Goal: Task Accomplishment & Management: Use online tool/utility

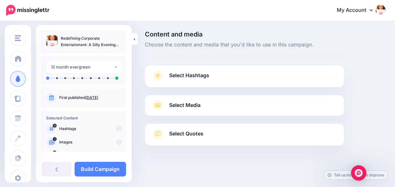
click at [195, 105] on span "Select Media" at bounding box center [184, 105] width 31 height 9
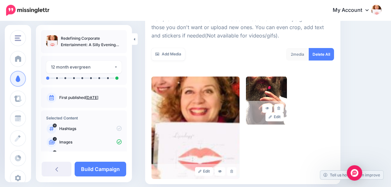
scroll to position [99, 0]
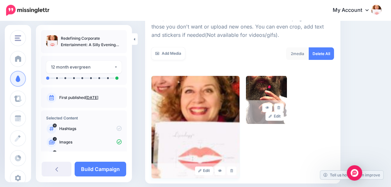
click at [224, 94] on img at bounding box center [195, 127] width 88 height 102
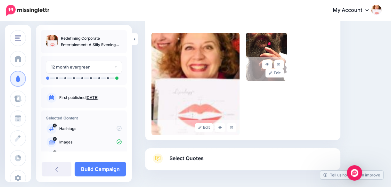
scroll to position [163, 0]
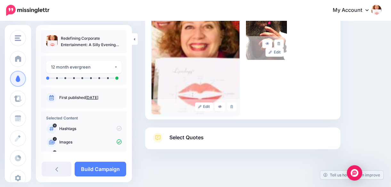
click at [231, 88] on img at bounding box center [195, 63] width 88 height 102
click at [233, 105] on icon at bounding box center [231, 107] width 3 height 4
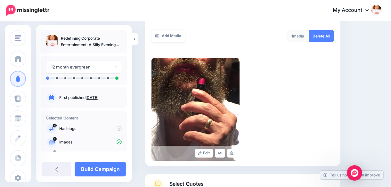
scroll to position [116, 0]
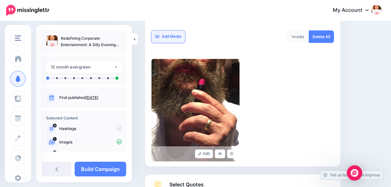
click at [174, 36] on link "Add Media" at bounding box center [168, 36] width 34 height 12
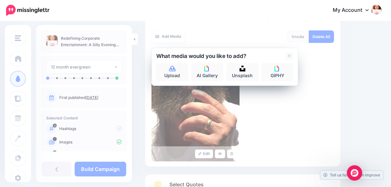
click at [324, 85] on div "Edit" at bounding box center [242, 110] width 182 height 102
click at [328, 69] on div "Edit" at bounding box center [242, 110] width 182 height 102
click at [171, 73] on link "Upload" at bounding box center [172, 72] width 32 height 18
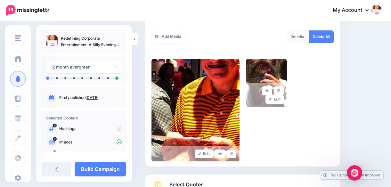
scroll to position [115, 0]
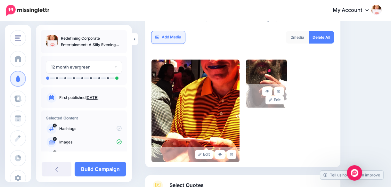
click at [166, 34] on link "Add Media" at bounding box center [168, 37] width 34 height 12
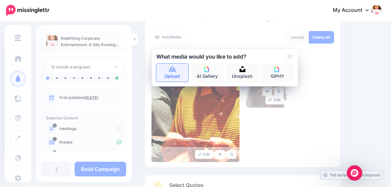
click at [170, 68] on icon at bounding box center [172, 69] width 6 height 6
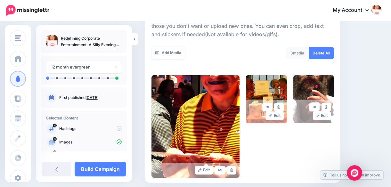
scroll to position [100, 0]
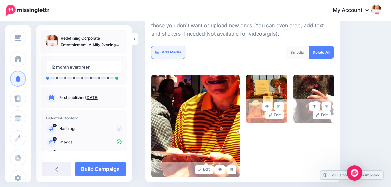
click at [170, 50] on link "Add Media" at bounding box center [168, 52] width 34 height 12
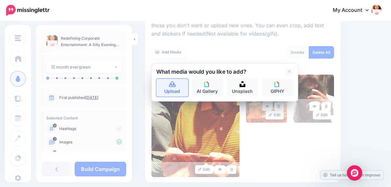
click at [172, 83] on icon at bounding box center [172, 85] width 7 height 6
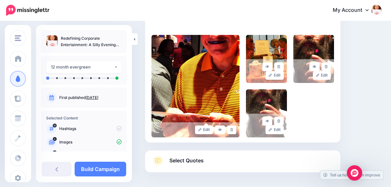
scroll to position [138, 0]
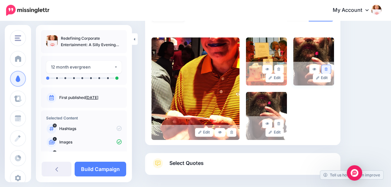
click at [327, 68] on icon at bounding box center [325, 69] width 3 height 4
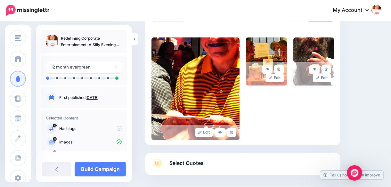
click at [320, 44] on img at bounding box center [313, 61] width 41 height 48
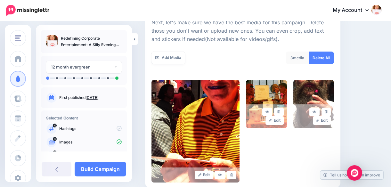
scroll to position [94, 0]
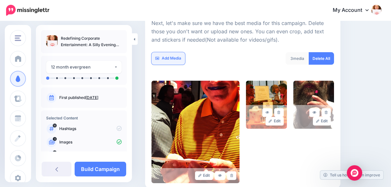
click at [174, 57] on link "Add Media" at bounding box center [168, 58] width 34 height 12
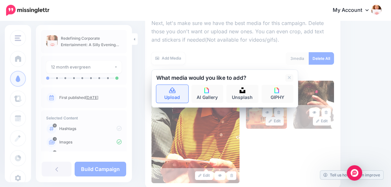
click at [174, 95] on link "Upload" at bounding box center [172, 94] width 32 height 18
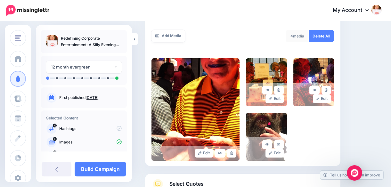
scroll to position [117, 0]
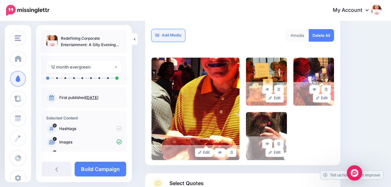
click at [173, 34] on link "Add Media" at bounding box center [168, 35] width 34 height 12
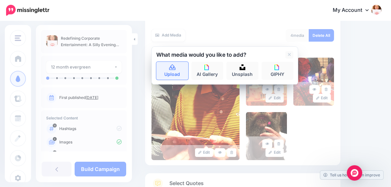
click at [172, 67] on icon at bounding box center [172, 68] width 7 height 6
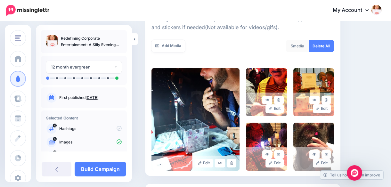
scroll to position [100, 0]
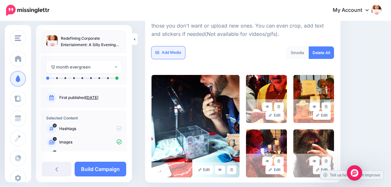
click at [168, 53] on link "Add Media" at bounding box center [168, 52] width 34 height 12
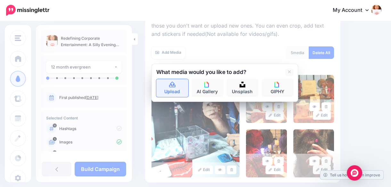
click at [174, 86] on icon at bounding box center [172, 85] width 7 height 6
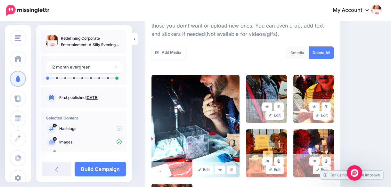
scroll to position [175, 0]
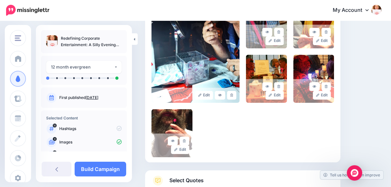
click at [365, 89] on div "Content and media Choose the content and media that you'd like to use in this c…" at bounding box center [263, 39] width 246 height 367
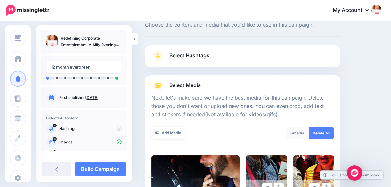
scroll to position [12, 0]
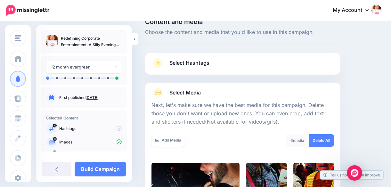
click at [208, 62] on span "Select Hashtags" at bounding box center [189, 63] width 40 height 9
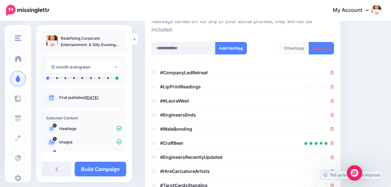
scroll to position [84, 0]
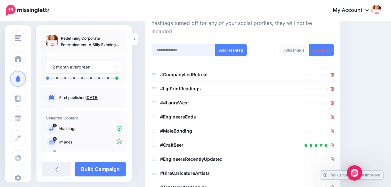
click at [166, 44] on input "text" at bounding box center [183, 50] width 64 height 12
click at [161, 44] on input "**********" at bounding box center [183, 50] width 64 height 12
type input "**********"
click at [233, 44] on button "Add Hashtag" at bounding box center [231, 50] width 32 height 12
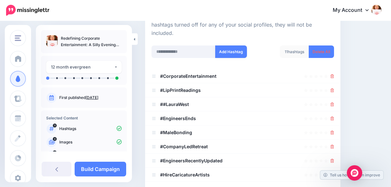
scroll to position [83, 0]
click at [190, 45] on input "text" at bounding box center [183, 51] width 64 height 12
type input "*"
type input "**********"
click at [235, 45] on button "Add Hashtag" at bounding box center [231, 51] width 32 height 12
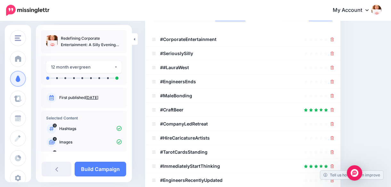
scroll to position [122, 0]
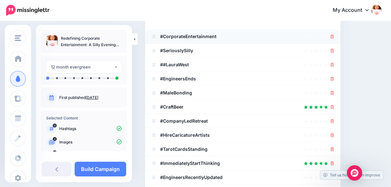
click at [334, 35] on icon at bounding box center [332, 37] width 4 height 4
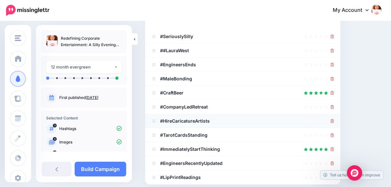
click at [334, 119] on icon at bounding box center [332, 121] width 4 height 4
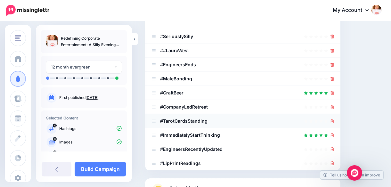
click at [334, 119] on icon at bounding box center [332, 121] width 4 height 4
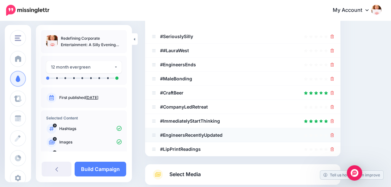
click at [334, 133] on icon at bounding box center [332, 135] width 4 height 4
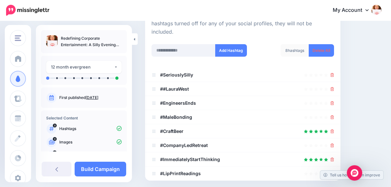
scroll to position [85, 0]
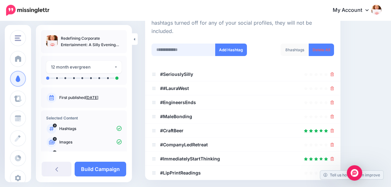
click at [159, 43] on input "text" at bounding box center [183, 49] width 64 height 12
type input "**********"
click at [231, 43] on button "Add Hashtag" at bounding box center [231, 49] width 32 height 12
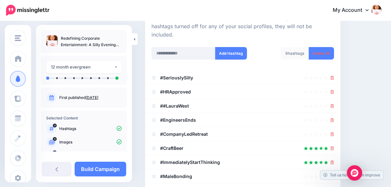
scroll to position [82, 0]
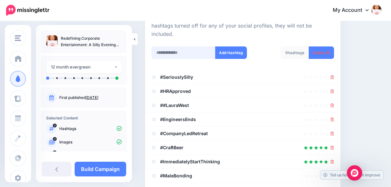
click at [165, 46] on input "text" at bounding box center [183, 52] width 64 height 12
type input "**********"
click at [230, 46] on button "Add Hashtag" at bounding box center [231, 52] width 32 height 12
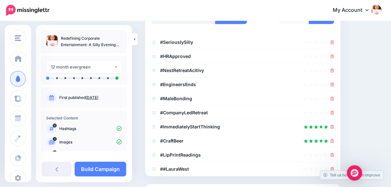
scroll to position [115, 0]
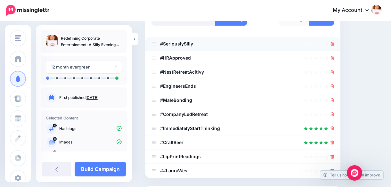
click at [334, 42] on icon at bounding box center [332, 44] width 4 height 4
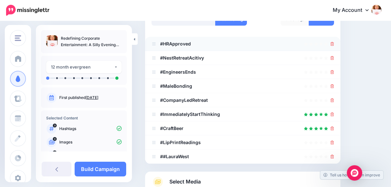
click at [334, 42] on icon at bounding box center [332, 44] width 4 height 4
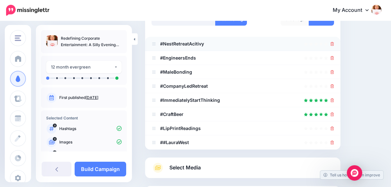
click at [334, 42] on icon at bounding box center [332, 44] width 4 height 4
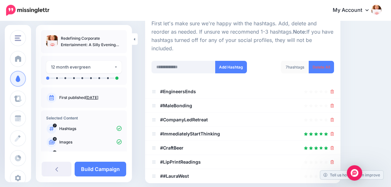
scroll to position [66, 0]
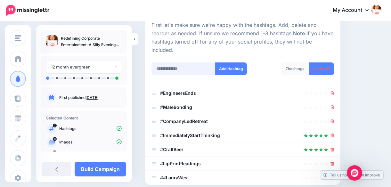
click at [163, 62] on input "text" at bounding box center [183, 68] width 64 height 12
type input "********"
click at [240, 62] on button "Add Hashtag" at bounding box center [231, 68] width 32 height 12
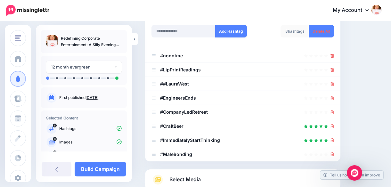
scroll to position [85, 0]
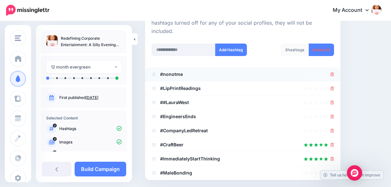
click at [334, 72] on icon at bounding box center [332, 74] width 4 height 4
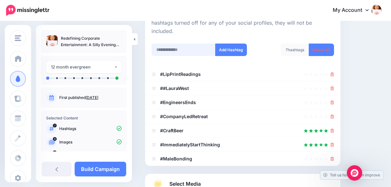
click at [168, 43] on input "text" at bounding box center [183, 49] width 64 height 12
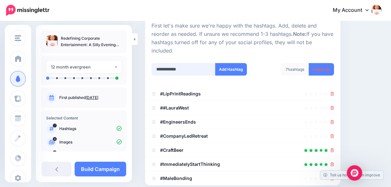
scroll to position [56, 0]
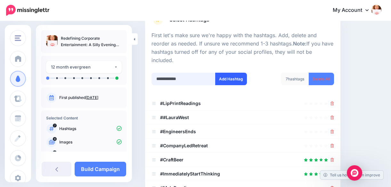
type input "**********"
click at [229, 73] on button "Add Hashtag" at bounding box center [231, 79] width 32 height 12
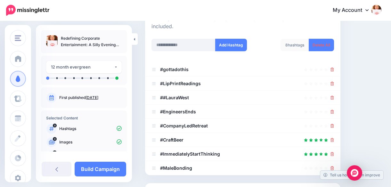
scroll to position [89, 0]
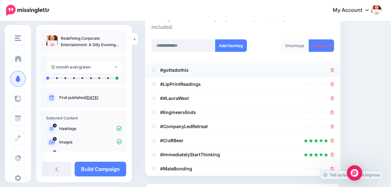
click at [334, 68] on icon at bounding box center [332, 70] width 4 height 4
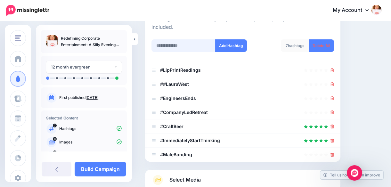
click at [168, 40] on input "text" at bounding box center [183, 45] width 64 height 12
type input "**********"
click at [231, 39] on button "Add Hashtag" at bounding box center [231, 45] width 32 height 12
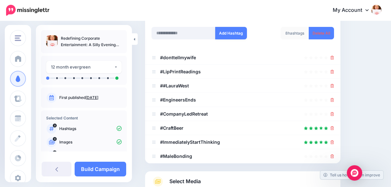
scroll to position [101, 0]
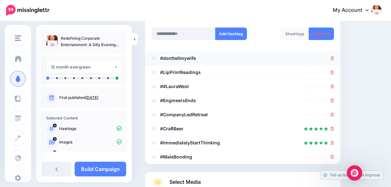
click at [334, 56] on icon at bounding box center [332, 58] width 4 height 4
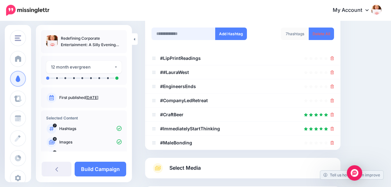
click at [198, 28] on input "text" at bounding box center [183, 34] width 64 height 12
type input "**********"
click at [225, 28] on button "Add Hashtag" at bounding box center [231, 34] width 32 height 12
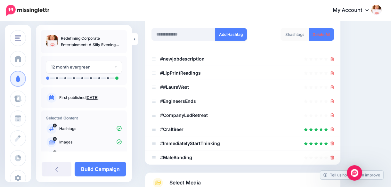
scroll to position [104, 0]
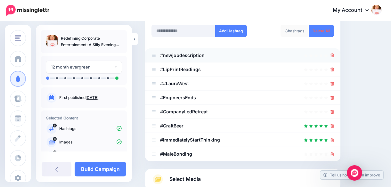
click at [334, 53] on icon at bounding box center [332, 55] width 4 height 4
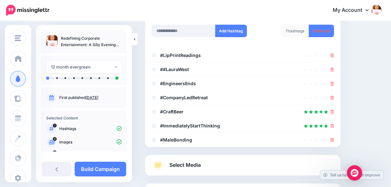
scroll to position [94, 0]
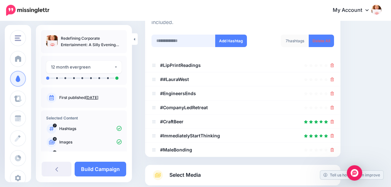
click at [184, 35] on input "text" at bounding box center [183, 41] width 64 height 12
type input "**********"
click at [233, 35] on button "Add Hashtag" at bounding box center [231, 41] width 32 height 12
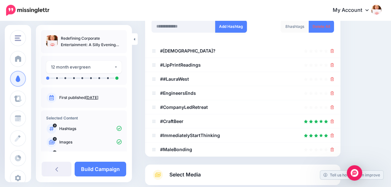
scroll to position [83, 0]
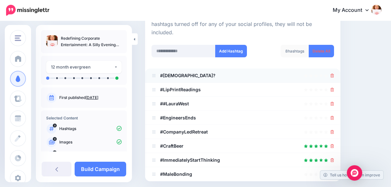
click at [334, 74] on icon at bounding box center [332, 76] width 4 height 4
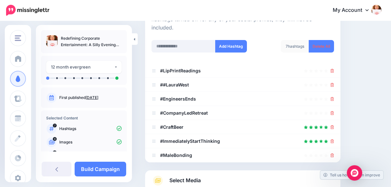
scroll to position [85, 0]
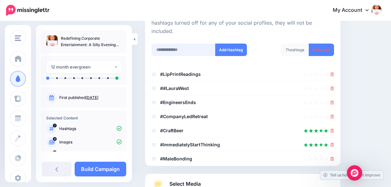
click at [197, 43] on input "text" at bounding box center [183, 49] width 64 height 12
type input "**********"
click at [225, 43] on button "Add Hashtag" at bounding box center [231, 49] width 32 height 12
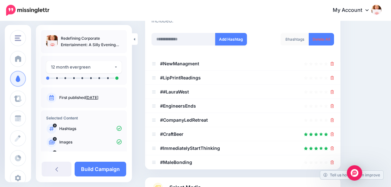
scroll to position [95, 0]
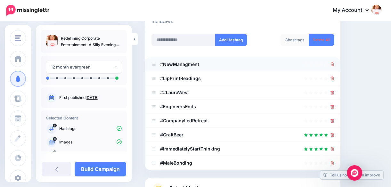
click at [334, 62] on icon at bounding box center [332, 64] width 4 height 4
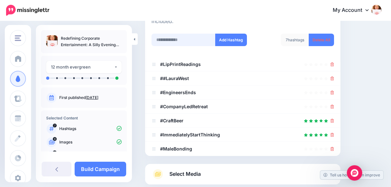
click at [199, 34] on input "text" at bounding box center [183, 40] width 64 height 12
type input "**********"
click at [226, 34] on button "Add Hashtag" at bounding box center [231, 40] width 32 height 12
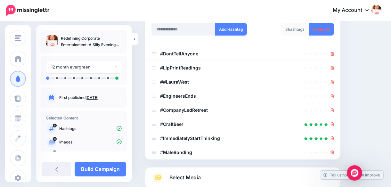
scroll to position [106, 0]
click at [334, 51] on icon at bounding box center [332, 53] width 4 height 4
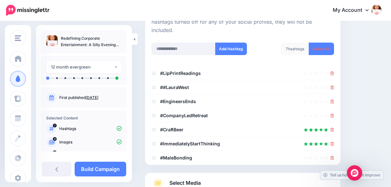
scroll to position [89, 0]
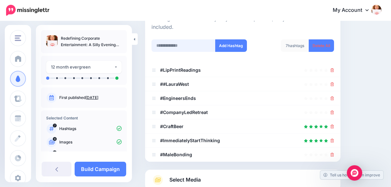
click at [181, 39] on input "text" at bounding box center [183, 45] width 64 height 12
type input "**********"
click at [237, 39] on button "Add Hashtag" at bounding box center [231, 45] width 32 height 12
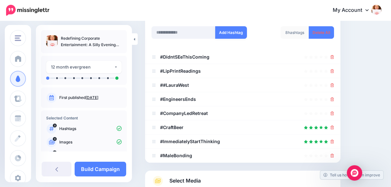
scroll to position [103, 0]
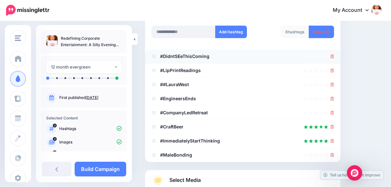
click at [334, 54] on icon at bounding box center [332, 56] width 4 height 4
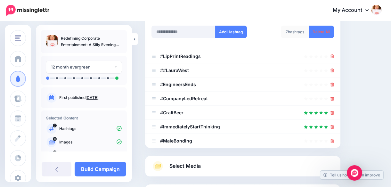
scroll to position [79, 0]
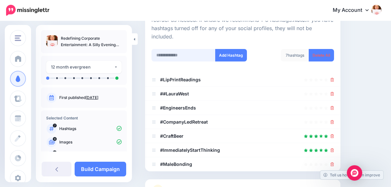
click at [192, 49] on input "text" at bounding box center [183, 55] width 64 height 12
type input "**********"
drag, startPoint x: 241, startPoint y: 43, endPoint x: 275, endPoint y: 58, distance: 36.1
click at [241, 49] on button "Add Hashtag" at bounding box center [231, 55] width 32 height 12
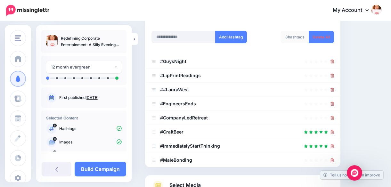
scroll to position [96, 0]
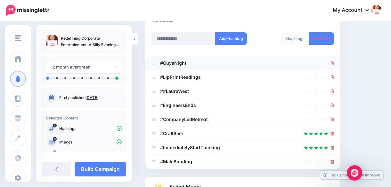
click at [334, 61] on icon at bounding box center [332, 63] width 4 height 4
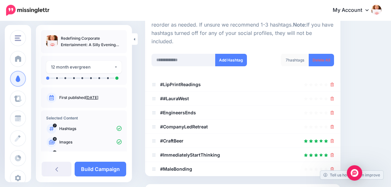
scroll to position [74, 0]
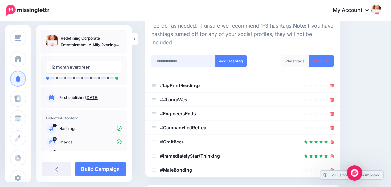
click at [190, 55] on input "text" at bounding box center [183, 61] width 64 height 12
type input "**********"
click at [233, 55] on button "Add Hashtag" at bounding box center [231, 61] width 32 height 12
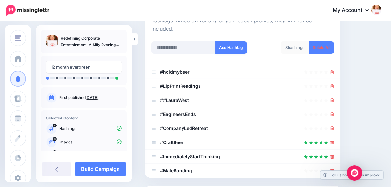
scroll to position [88, 0]
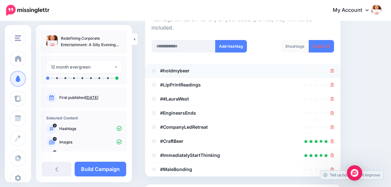
click at [334, 69] on icon at bounding box center [332, 71] width 4 height 4
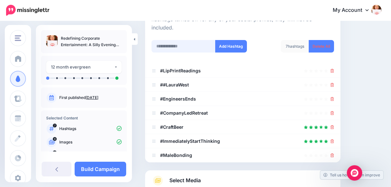
click at [166, 40] on input "text" at bounding box center [183, 46] width 64 height 12
type input "**********"
click at [228, 40] on button "Add Hashtag" at bounding box center [231, 46] width 32 height 12
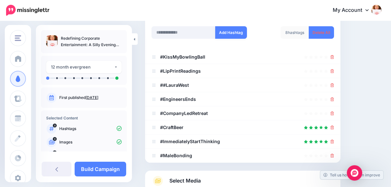
scroll to position [101, 0]
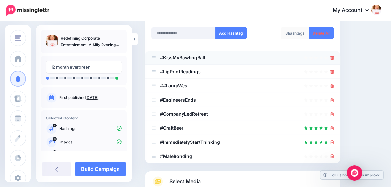
click at [334, 56] on icon at bounding box center [332, 58] width 4 height 4
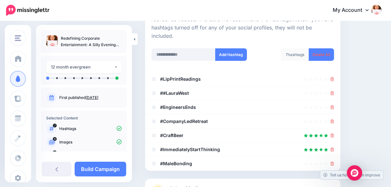
scroll to position [78, 0]
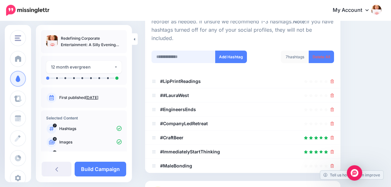
click at [163, 51] on input "text" at bounding box center [183, 57] width 64 height 12
type input "*********"
click at [230, 51] on button "Add Hashtag" at bounding box center [231, 57] width 32 height 12
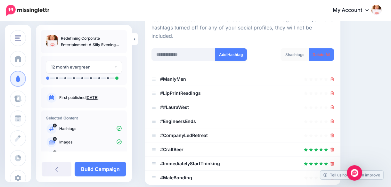
scroll to position [81, 0]
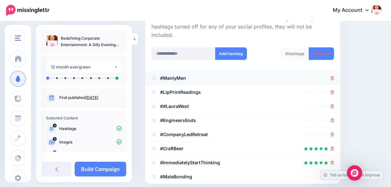
click at [334, 76] on icon at bounding box center [332, 78] width 4 height 4
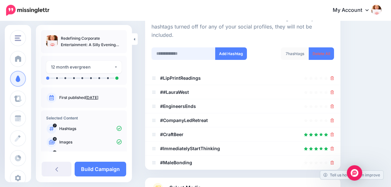
click at [185, 47] on input "text" at bounding box center [183, 53] width 64 height 12
type input "********"
click at [235, 47] on button "Add Hashtag" at bounding box center [231, 53] width 32 height 12
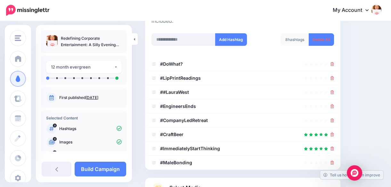
scroll to position [91, 0]
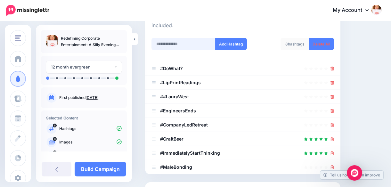
click at [189, 38] on input "text" at bounding box center [183, 44] width 64 height 12
type input "*"
type input "*******"
click at [239, 38] on button "Add Hashtag" at bounding box center [231, 44] width 32 height 12
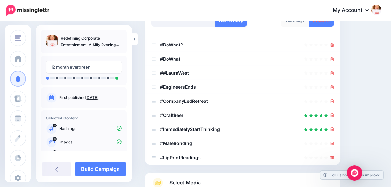
scroll to position [89, 0]
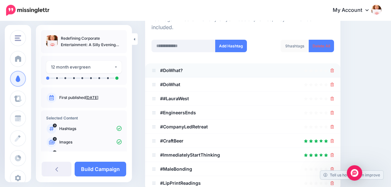
click at [334, 68] on icon at bounding box center [332, 70] width 4 height 4
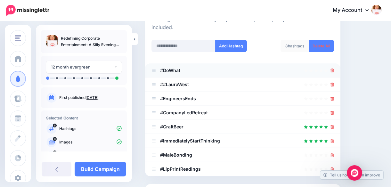
click at [334, 68] on icon at bounding box center [332, 70] width 4 height 4
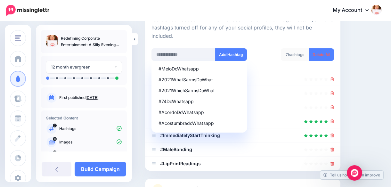
scroll to position [84, 0]
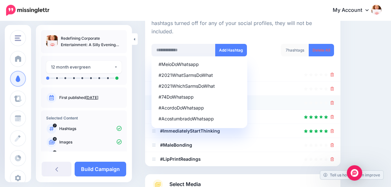
click at [334, 101] on icon at bounding box center [332, 103] width 4 height 4
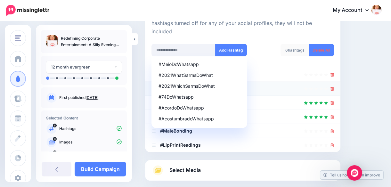
click at [334, 87] on icon at bounding box center [332, 89] width 4 height 4
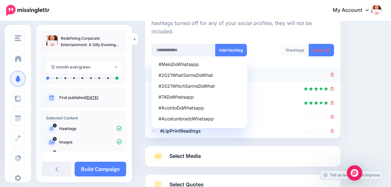
click at [334, 73] on icon at bounding box center [332, 75] width 4 height 4
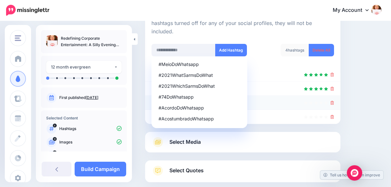
click at [334, 101] on icon at bounding box center [332, 103] width 4 height 4
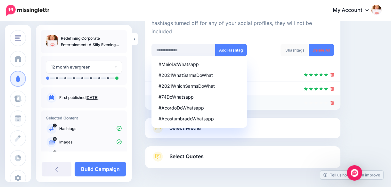
click at [334, 101] on icon at bounding box center [332, 103] width 4 height 4
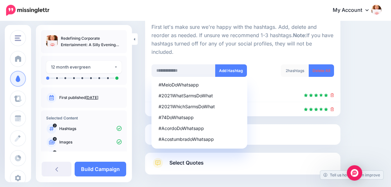
scroll to position [64, 0]
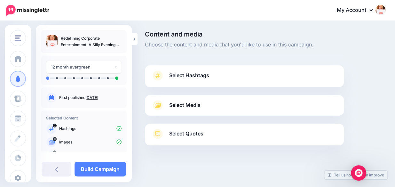
click at [188, 105] on span "Select Media" at bounding box center [184, 105] width 31 height 9
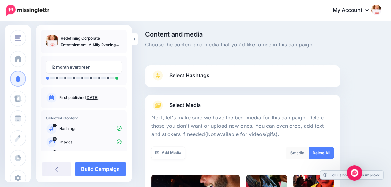
click at [201, 75] on span "Select Hashtags" at bounding box center [189, 75] width 40 height 9
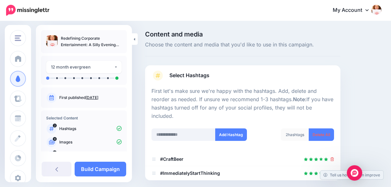
drag, startPoint x: 390, startPoint y: 55, endPoint x: 394, endPoint y: 78, distance: 23.7
click at [391, 78] on html "My Account Dashboard My Account Billing Logout" at bounding box center [195, 93] width 391 height 187
drag, startPoint x: 394, startPoint y: 78, endPoint x: 339, endPoint y: 51, distance: 61.2
click at [339, 51] on div "Content and media Choose the content and media that you'd like to use in this c…" at bounding box center [242, 43] width 195 height 25
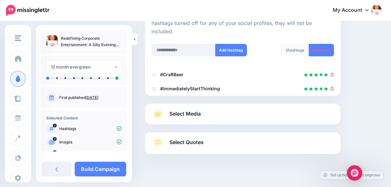
scroll to position [83, 0]
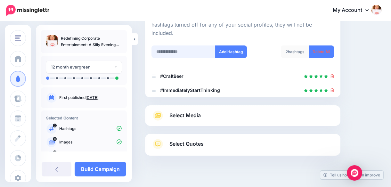
click at [182, 45] on input "text" at bounding box center [183, 51] width 64 height 12
type input "**********"
click at [234, 45] on button "Add Hashtag" at bounding box center [231, 51] width 32 height 12
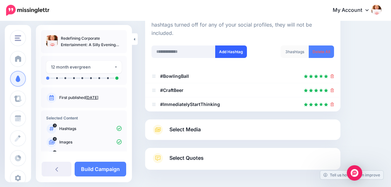
scroll to position [99, 0]
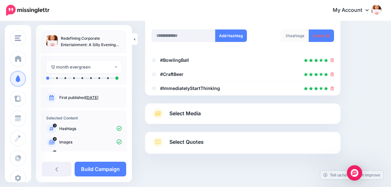
click at [197, 138] on span "Select Quotes" at bounding box center [186, 142] width 34 height 9
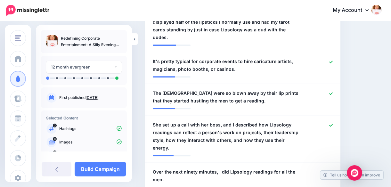
scroll to position [492, 0]
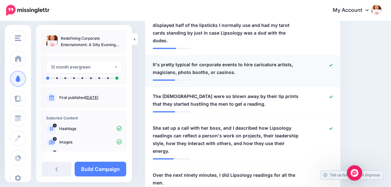
click at [332, 63] on icon at bounding box center [331, 65] width 4 height 4
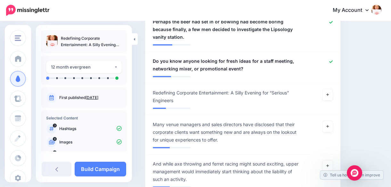
scroll to position [690, 0]
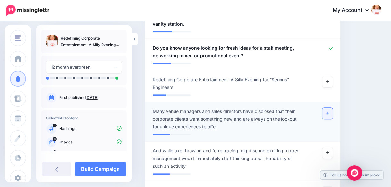
click at [328, 111] on icon at bounding box center [327, 113] width 3 height 4
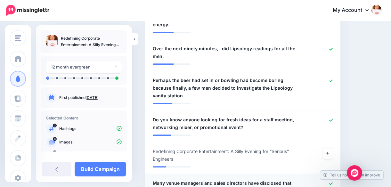
scroll to position [598, 0]
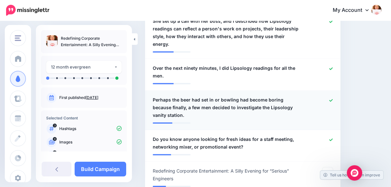
click at [332, 99] on icon at bounding box center [331, 101] width 4 height 4
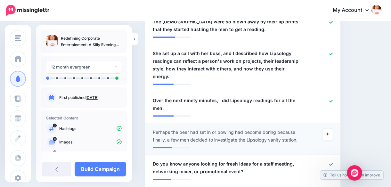
scroll to position [560, 0]
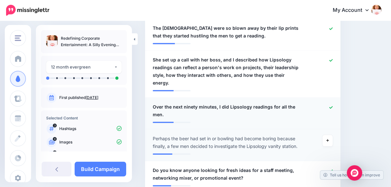
click at [332, 106] on icon at bounding box center [331, 108] width 4 height 4
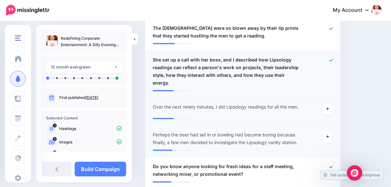
click at [332, 59] on icon at bounding box center [331, 60] width 4 height 3
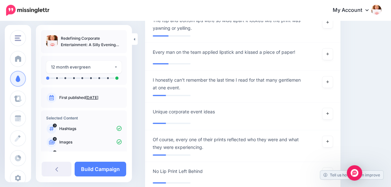
scroll to position [946, 0]
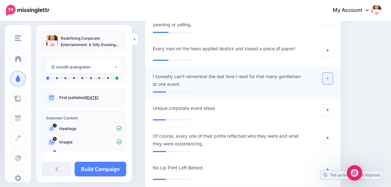
click at [332, 73] on link at bounding box center [327, 79] width 10 height 12
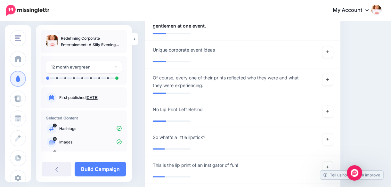
scroll to position [1008, 0]
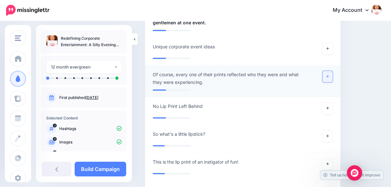
click at [328, 75] on icon at bounding box center [327, 77] width 3 height 4
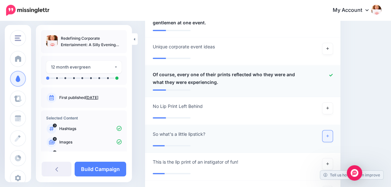
click at [328, 134] on icon at bounding box center [327, 136] width 3 height 4
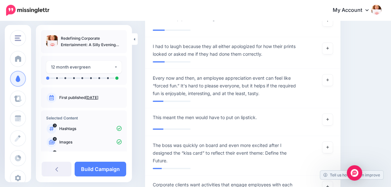
scroll to position [1125, 0]
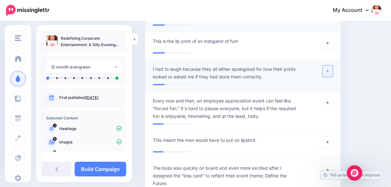
click at [328, 69] on icon at bounding box center [327, 71] width 3 height 4
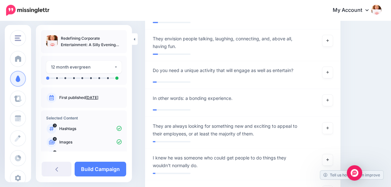
scroll to position [1475, 0]
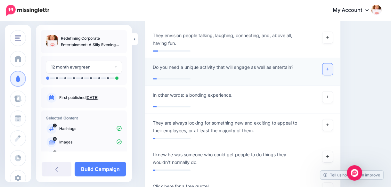
click at [329, 63] on link at bounding box center [327, 69] width 10 height 12
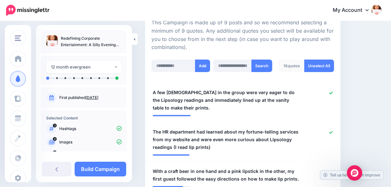
scroll to position [154, 0]
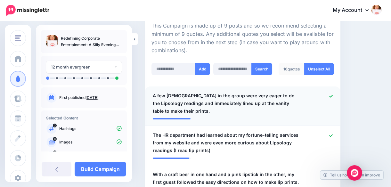
click at [332, 95] on icon at bounding box center [331, 96] width 4 height 4
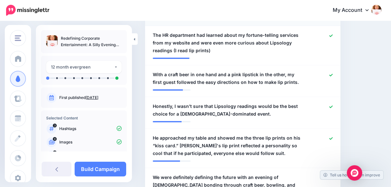
scroll to position [1, 0]
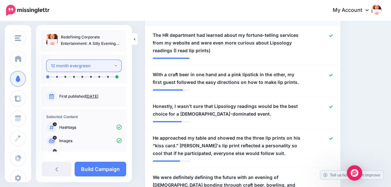
click at [111, 65] on button "12 month evergreen" at bounding box center [83, 65] width 75 height 12
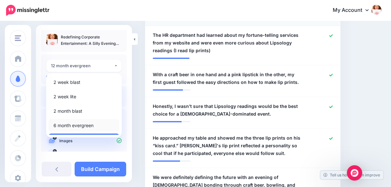
click at [85, 123] on span "6 month evergreen" at bounding box center [73, 126] width 40 height 8
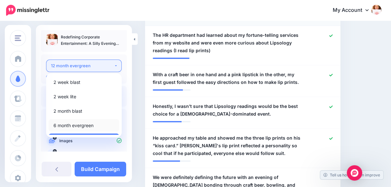
select select "*****"
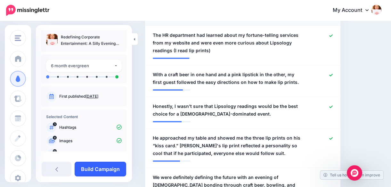
scroll to position [313, 0]
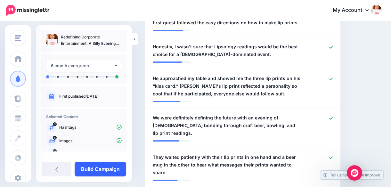
click at [103, 166] on link "Build Campaign" at bounding box center [100, 169] width 51 height 15
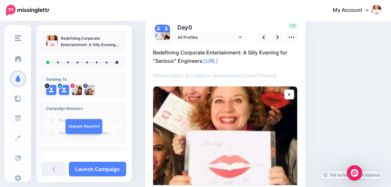
scroll to position [48, 0]
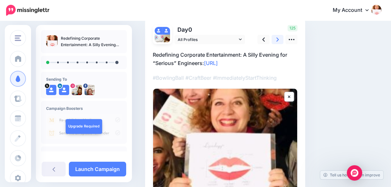
click at [278, 39] on icon at bounding box center [277, 39] width 3 height 4
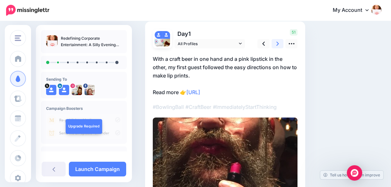
scroll to position [35, 0]
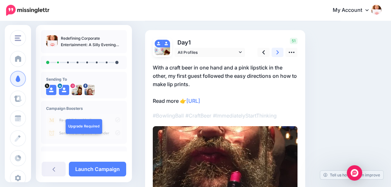
click at [277, 51] on icon at bounding box center [277, 52] width 3 height 4
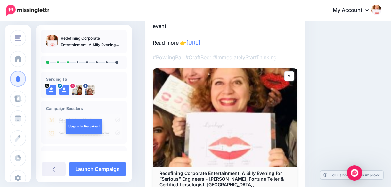
scroll to position [86, 0]
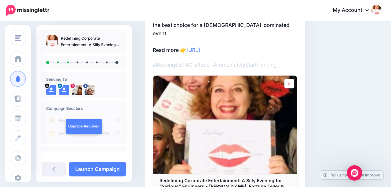
click at [288, 82] on icon at bounding box center [289, 83] width 2 height 3
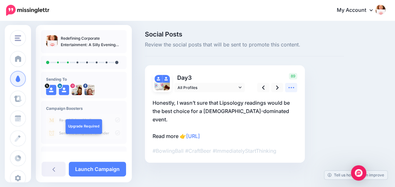
click at [289, 86] on icon at bounding box center [291, 87] width 7 height 7
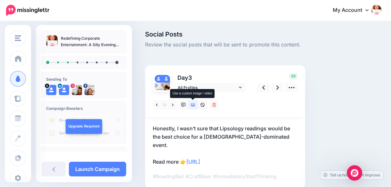
click at [193, 104] on icon at bounding box center [193, 105] width 4 height 4
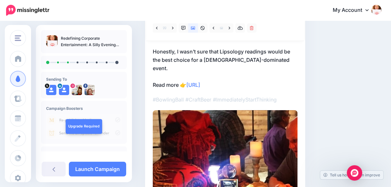
scroll to position [75, 0]
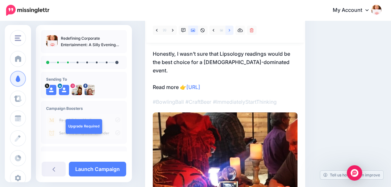
click at [228, 30] on icon at bounding box center [229, 30] width 2 height 4
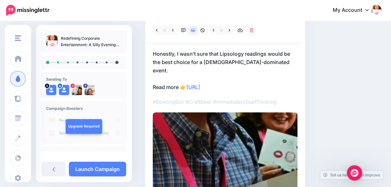
click at [330, 66] on div "Social Posts Review the social posts that will be sent to promote this content.…" at bounding box center [242, 114] width 205 height 314
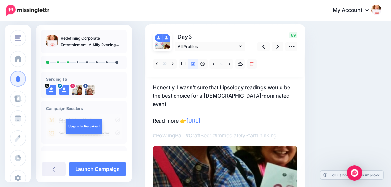
scroll to position [32, 0]
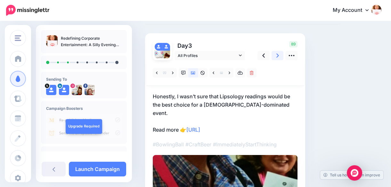
click at [277, 54] on icon at bounding box center [277, 55] width 3 height 4
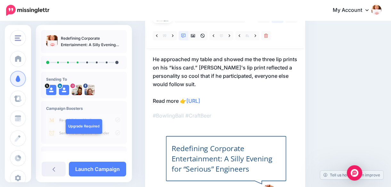
scroll to position [66, 0]
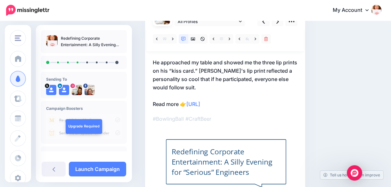
click at [256, 145] on div "Redefining Corporate Entertainment: A Silly Evening for “Serious” Engineers" at bounding box center [225, 162] width 109 height 34
click at [229, 38] on icon at bounding box center [229, 39] width 2 height 4
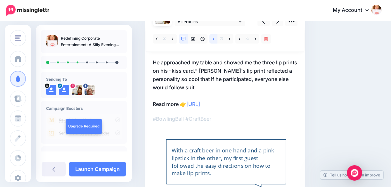
click at [213, 39] on icon at bounding box center [213, 38] width 2 height 3
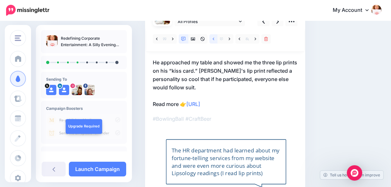
click at [214, 38] on icon at bounding box center [213, 38] width 2 height 3
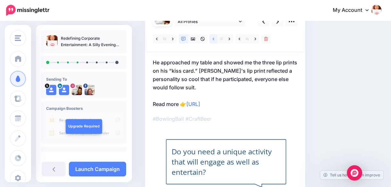
click at [214, 38] on icon at bounding box center [213, 39] width 2 height 4
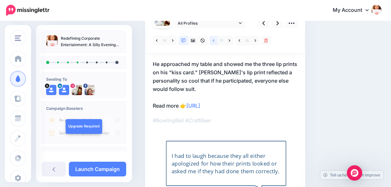
scroll to position [62, 0]
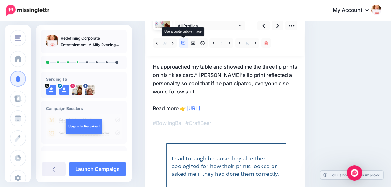
click at [183, 41] on icon at bounding box center [183, 43] width 4 height 4
click at [173, 42] on icon at bounding box center [173, 43] width 2 height 3
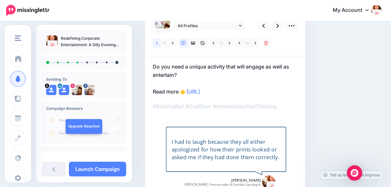
click at [157, 43] on icon at bounding box center [157, 43] width 2 height 4
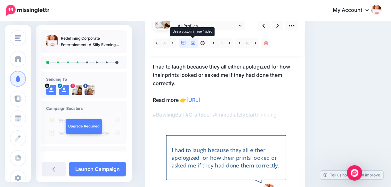
click at [193, 42] on icon at bounding box center [193, 43] width 4 height 4
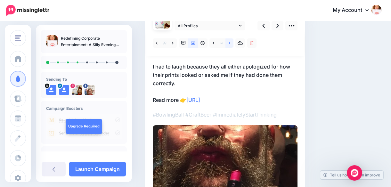
click at [229, 42] on icon at bounding box center [229, 43] width 2 height 4
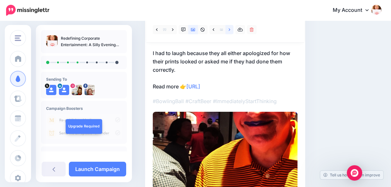
scroll to position [73, 0]
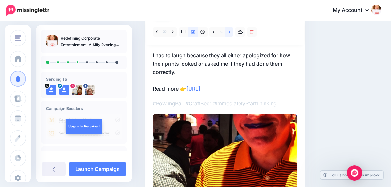
click at [228, 30] on link at bounding box center [229, 31] width 8 height 9
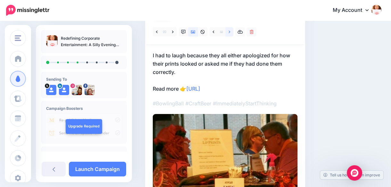
click at [228, 30] on link at bounding box center [229, 31] width 8 height 9
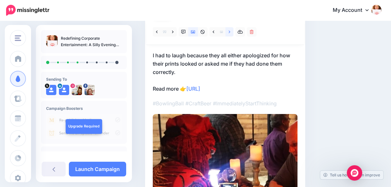
click at [228, 30] on link at bounding box center [229, 31] width 8 height 9
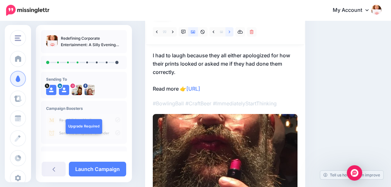
click at [228, 30] on link at bounding box center [229, 31] width 8 height 9
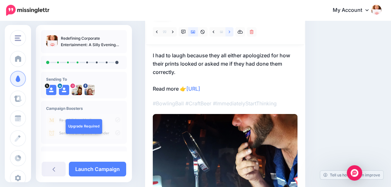
click at [228, 30] on link at bounding box center [229, 31] width 8 height 9
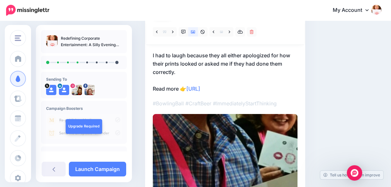
click at [328, 65] on div "Social Posts Review the social posts that will be sent to promote this content.…" at bounding box center [242, 115] width 205 height 314
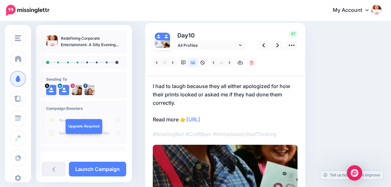
scroll to position [42, 0]
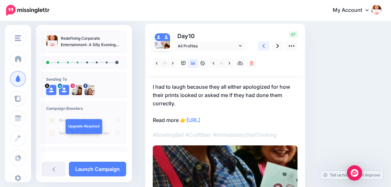
click at [262, 44] on icon at bounding box center [263, 46] width 3 height 7
click at [229, 63] on icon at bounding box center [229, 63] width 2 height 4
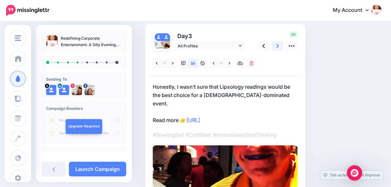
click at [276, 44] on icon at bounding box center [277, 46] width 3 height 4
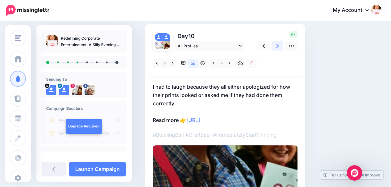
click at [276, 44] on icon at bounding box center [277, 46] width 3 height 4
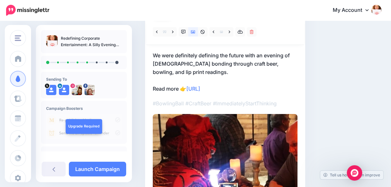
scroll to position [65, 0]
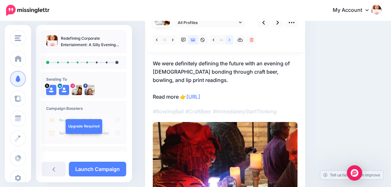
click at [229, 39] on icon at bounding box center [229, 40] width 2 height 4
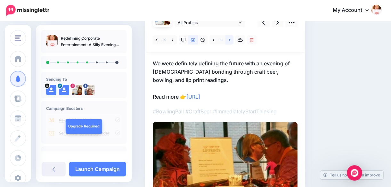
click at [230, 39] on icon at bounding box center [229, 40] width 2 height 4
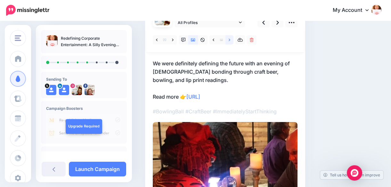
click at [230, 39] on icon at bounding box center [229, 40] width 2 height 4
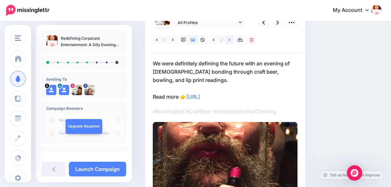
click at [230, 39] on icon at bounding box center [229, 40] width 2 height 4
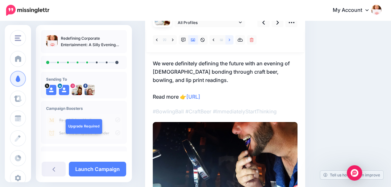
click at [230, 40] on link at bounding box center [229, 39] width 8 height 9
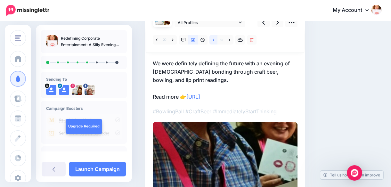
click at [214, 39] on link at bounding box center [213, 39] width 8 height 9
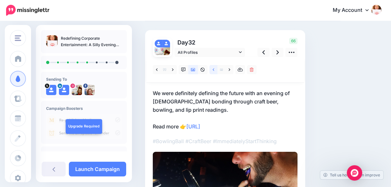
scroll to position [35, 0]
click at [276, 50] on icon at bounding box center [277, 52] width 3 height 7
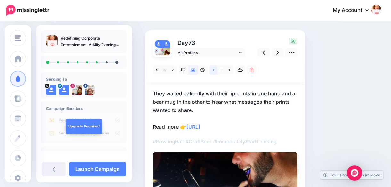
click at [214, 70] on link at bounding box center [213, 69] width 8 height 9
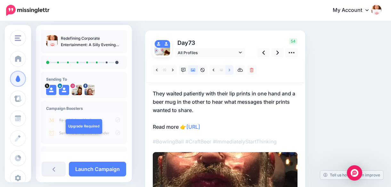
click at [229, 69] on icon at bounding box center [229, 69] width 2 height 3
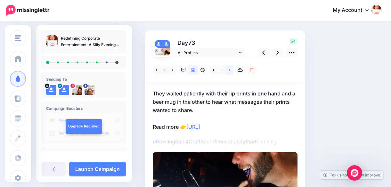
click at [229, 69] on icon at bounding box center [229, 69] width 2 height 3
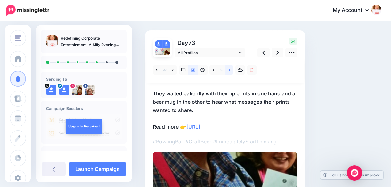
click at [229, 69] on icon at bounding box center [229, 69] width 2 height 3
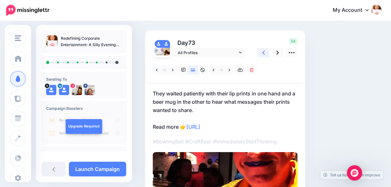
click at [263, 52] on icon at bounding box center [263, 52] width 3 height 7
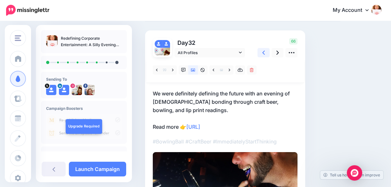
click at [263, 51] on icon at bounding box center [263, 53] width 3 height 4
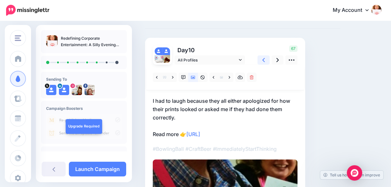
scroll to position [25, 0]
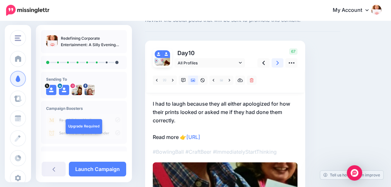
click at [278, 61] on icon at bounding box center [277, 62] width 3 height 7
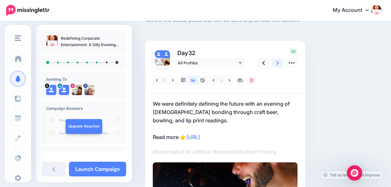
click at [277, 61] on icon at bounding box center [277, 62] width 3 height 7
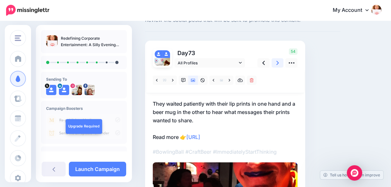
click at [276, 61] on icon at bounding box center [277, 63] width 3 height 4
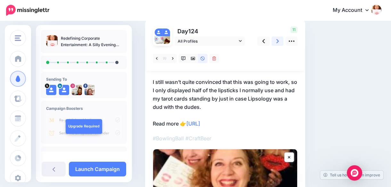
scroll to position [42, 0]
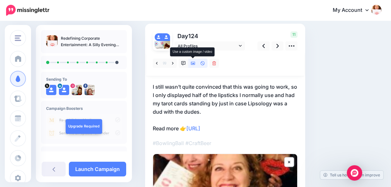
click at [193, 62] on icon at bounding box center [193, 63] width 4 height 4
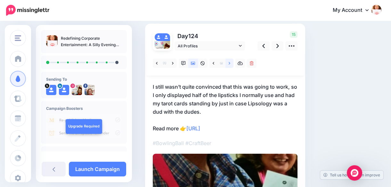
click at [227, 62] on link at bounding box center [229, 63] width 8 height 9
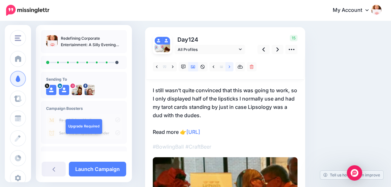
scroll to position [35, 0]
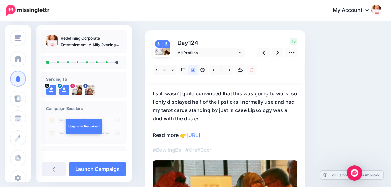
click at [152, 91] on div "Day 124 All Profiles" at bounding box center [225, 171] width 160 height 282
click at [276, 51] on icon at bounding box center [277, 53] width 3 height 4
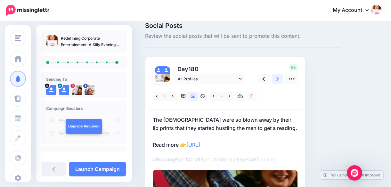
scroll to position [8, 0]
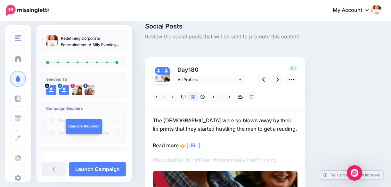
click at [358, 85] on div "Social Posts Review the social posts that will be sent to promote this content.…" at bounding box center [263, 176] width 246 height 306
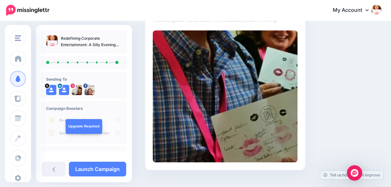
scroll to position [160, 0]
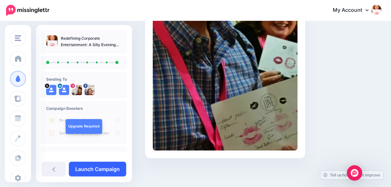
click at [100, 167] on link "Launch Campaign" at bounding box center [97, 169] width 57 height 15
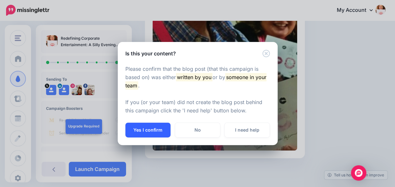
click at [152, 128] on button "Yes I confirm" at bounding box center [147, 129] width 45 height 15
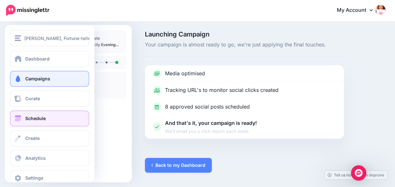
click at [27, 116] on span "Schedule" at bounding box center [35, 117] width 20 height 5
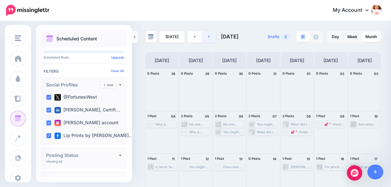
click at [208, 35] on link at bounding box center [209, 37] width 14 height 12
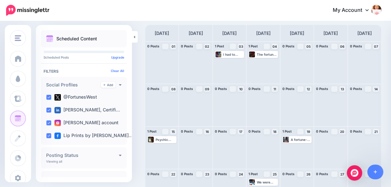
scroll to position [26, 0]
